Goal: Information Seeking & Learning: Find specific page/section

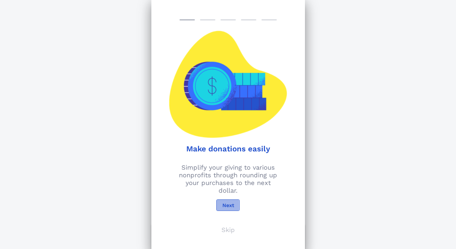
click at [224, 203] on span "Next" at bounding box center [228, 205] width 12 height 6
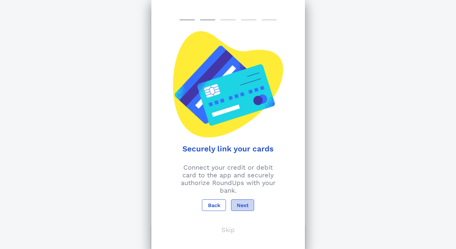
click at [247, 202] on span "Next" at bounding box center [242, 205] width 12 height 6
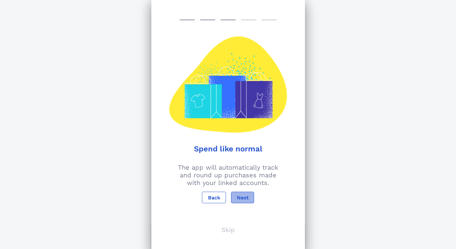
click at [247, 198] on span "Next" at bounding box center [242, 197] width 12 height 6
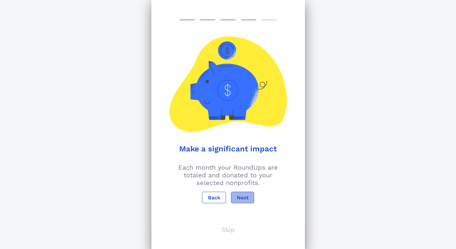
click at [247, 198] on span "Next" at bounding box center [242, 197] width 12 height 6
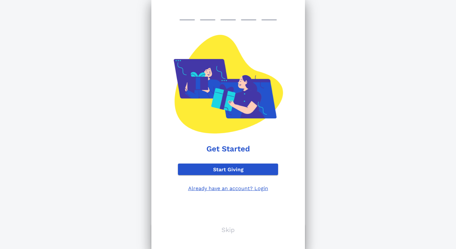
click at [239, 188] on p "Already have an account? Login" at bounding box center [228, 188] width 100 height 6
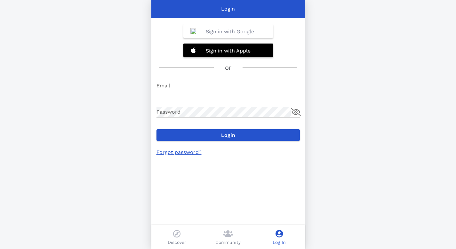
click at [207, 33] on b "Sign in with Google" at bounding box center [230, 31] width 48 height 6
click at [223, 36] on div "Sign in with Google" at bounding box center [228, 30] width 90 height 13
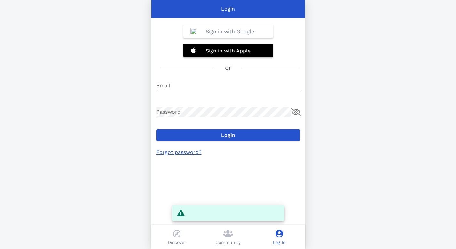
click at [169, 154] on link "Forgot password?" at bounding box center [178, 152] width 45 height 6
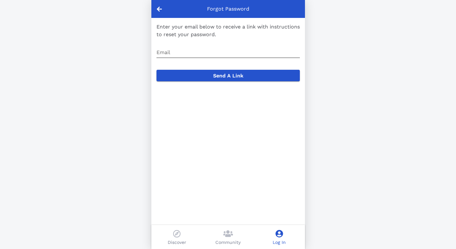
click at [202, 53] on input "Email" at bounding box center [227, 52] width 143 height 10
type input "[EMAIL_ADDRESS][DOMAIN_NAME]"
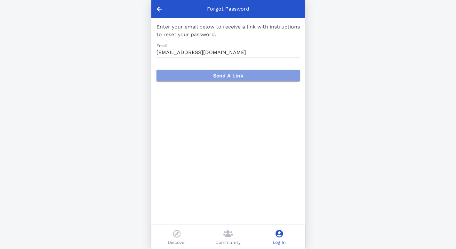
click at [210, 76] on span "Send A Link" at bounding box center [228, 76] width 133 height 6
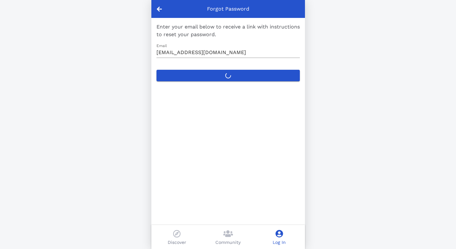
click at [227, 75] on label "Send A Link" at bounding box center [227, 76] width 143 height 12
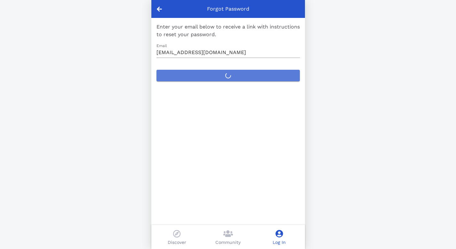
click at [227, 75] on button "Send A Link" at bounding box center [227, 76] width 143 height 12
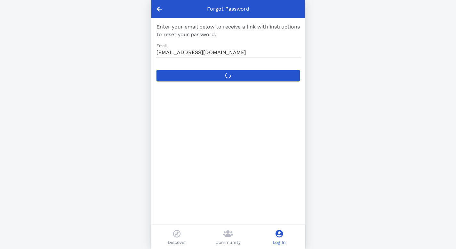
click at [276, 73] on label "Send A Link" at bounding box center [227, 76] width 143 height 12
click at [276, 73] on button "Send A Link" at bounding box center [227, 76] width 143 height 12
click at [277, 75] on label "Send A Link" at bounding box center [227, 76] width 143 height 12
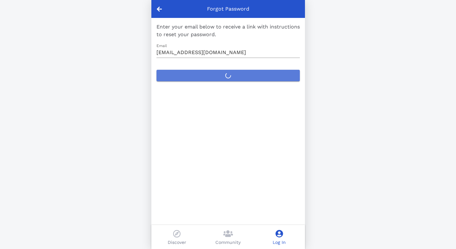
click at [277, 75] on button "Send A Link" at bounding box center [227, 76] width 143 height 12
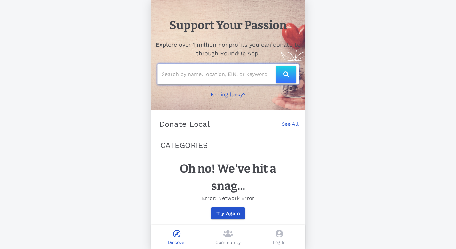
click at [232, 76] on input "text" at bounding box center [219, 74] width 114 height 10
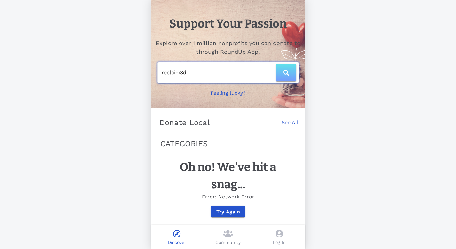
click at [287, 64] on button "button" at bounding box center [286, 72] width 20 height 17
type input "reclaim3d"
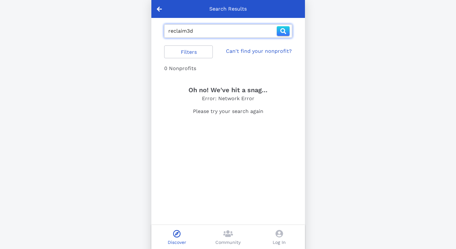
click at [206, 31] on input "reclaim3d" at bounding box center [222, 31] width 108 height 10
type input "r"
click at [285, 33] on icon "button" at bounding box center [283, 31] width 6 height 6
click at [173, 31] on input "812873627" at bounding box center [222, 31] width 108 height 10
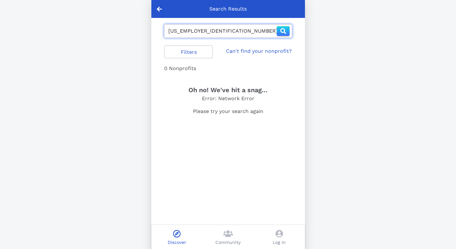
click at [163, 98] on div "Oh no! We've hit a snag... Error: Network Error Please try your search again" at bounding box center [228, 102] width 136 height 43
click at [280, 26] on button "button" at bounding box center [283, 31] width 13 height 10
click at [218, 34] on input "81-2873627" at bounding box center [222, 31] width 108 height 10
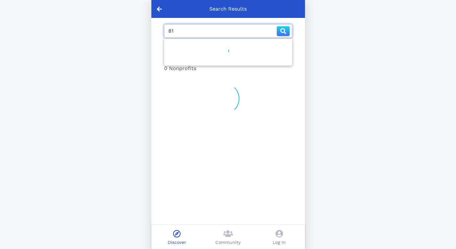
type input "8"
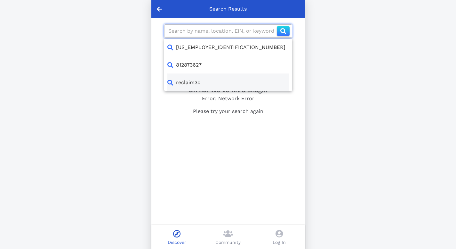
click at [194, 83] on div "reclaim3d" at bounding box center [188, 83] width 25 height 8
type input "reclaim3d"
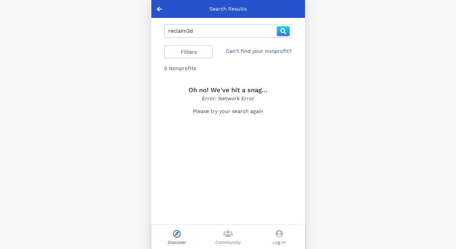
click at [240, 51] on link "Can't find your nonprofit?" at bounding box center [259, 51] width 66 height 8
click at [242, 49] on link "Can't find your nonprofit?" at bounding box center [259, 51] width 66 height 8
